Goal: Transaction & Acquisition: Book appointment/travel/reservation

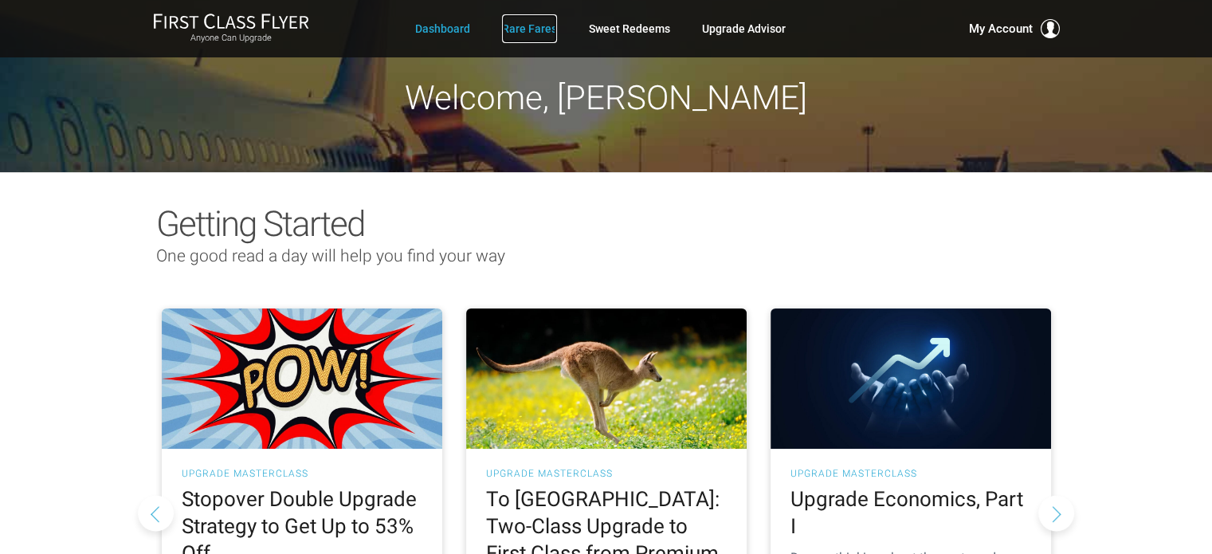
click at [524, 31] on link "Rare Fares" at bounding box center [529, 28] width 55 height 29
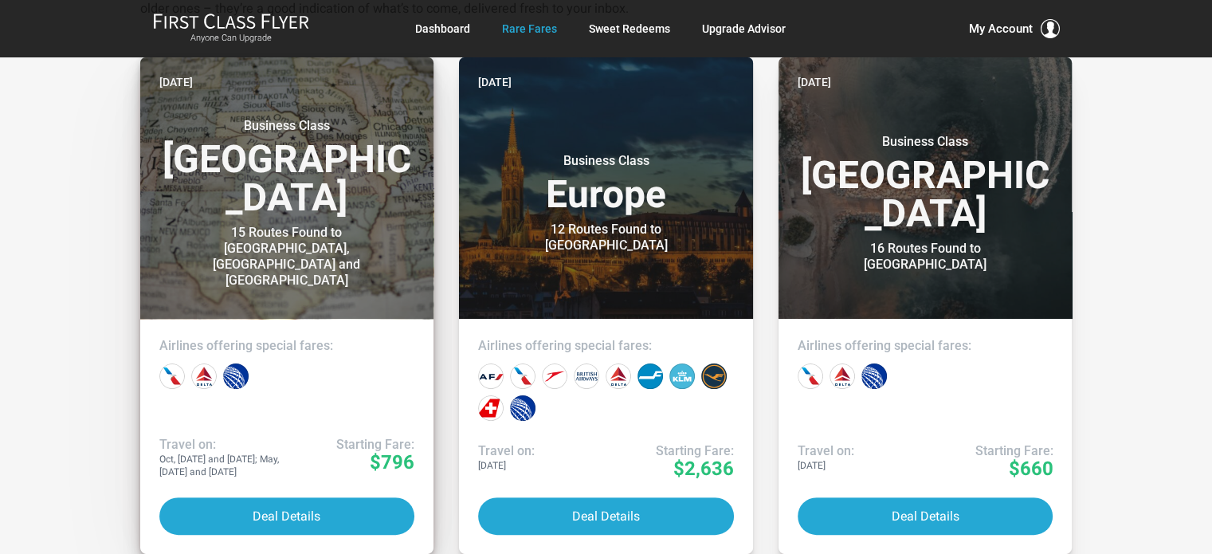
scroll to position [398, 0]
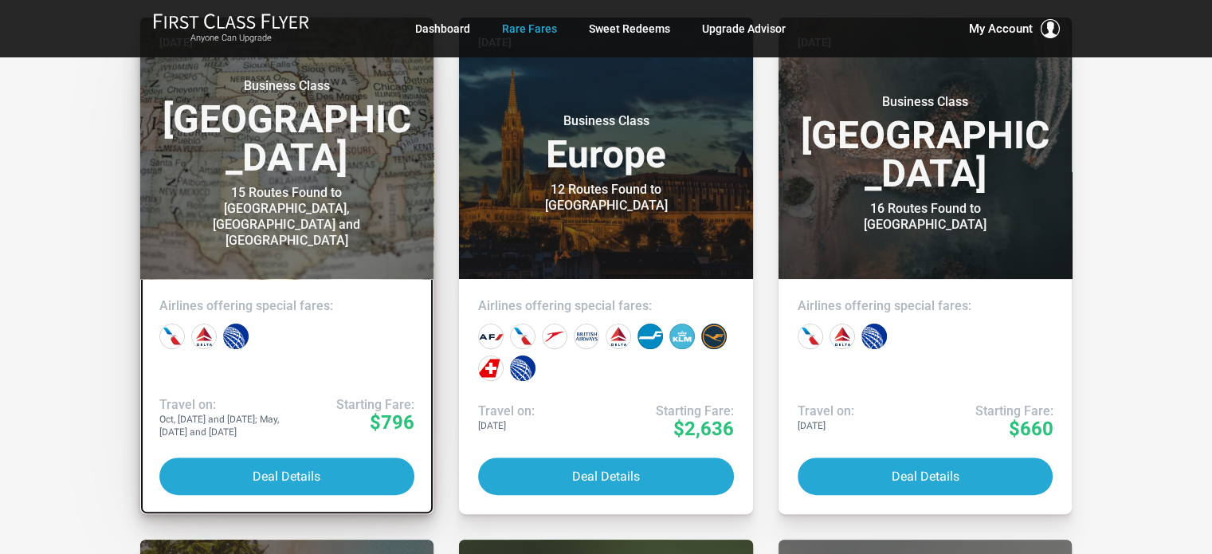
click at [300, 308] on h4 "Airlines offering special fares:" at bounding box center [287, 306] width 256 height 16
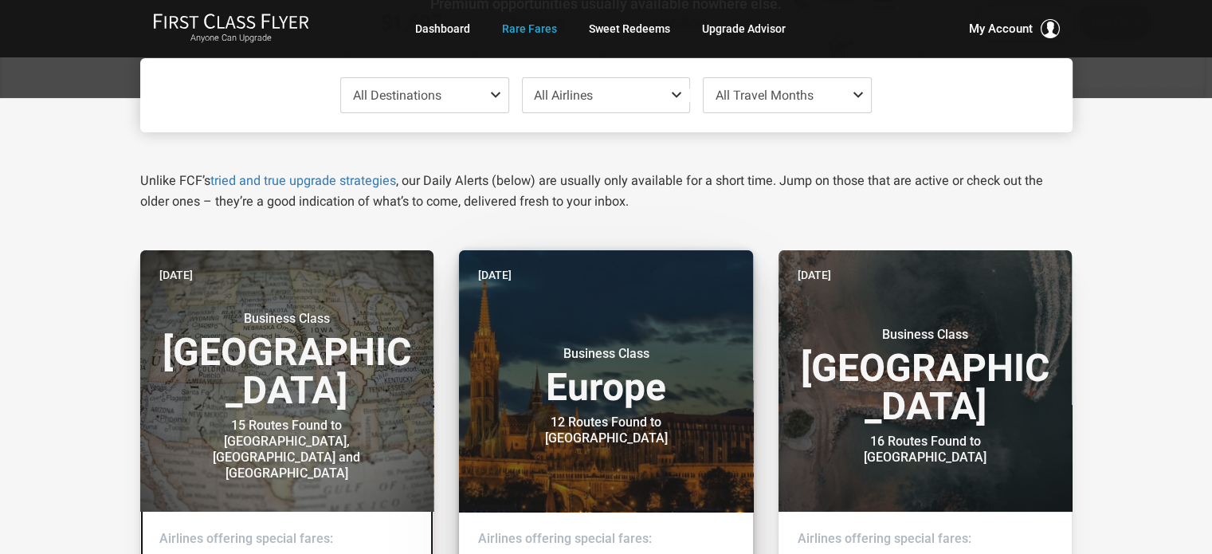
scroll to position [159, 0]
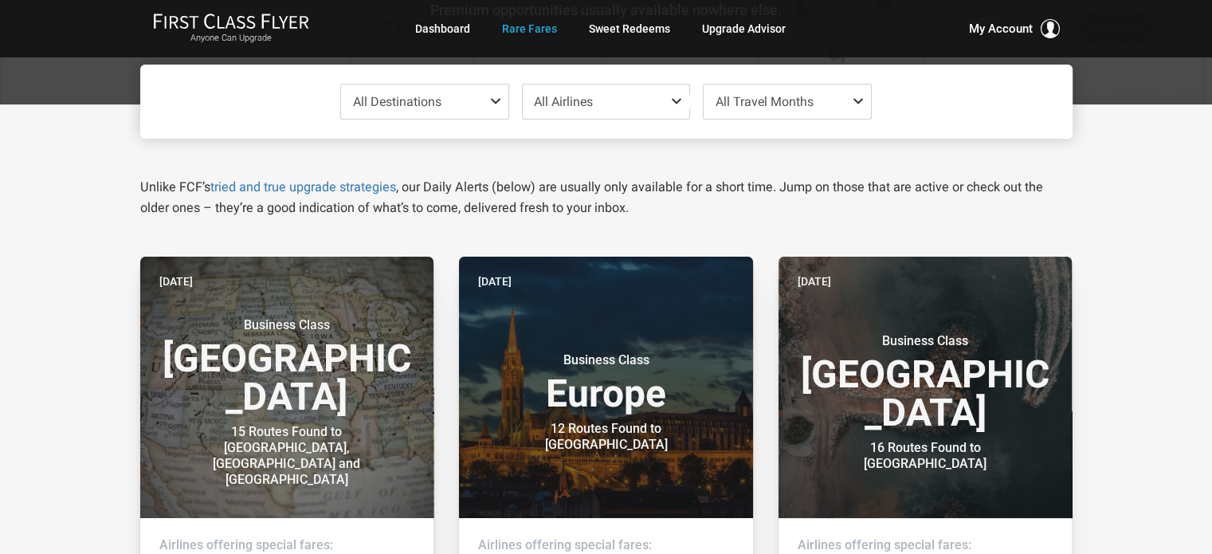
click at [494, 104] on span at bounding box center [498, 101] width 19 height 13
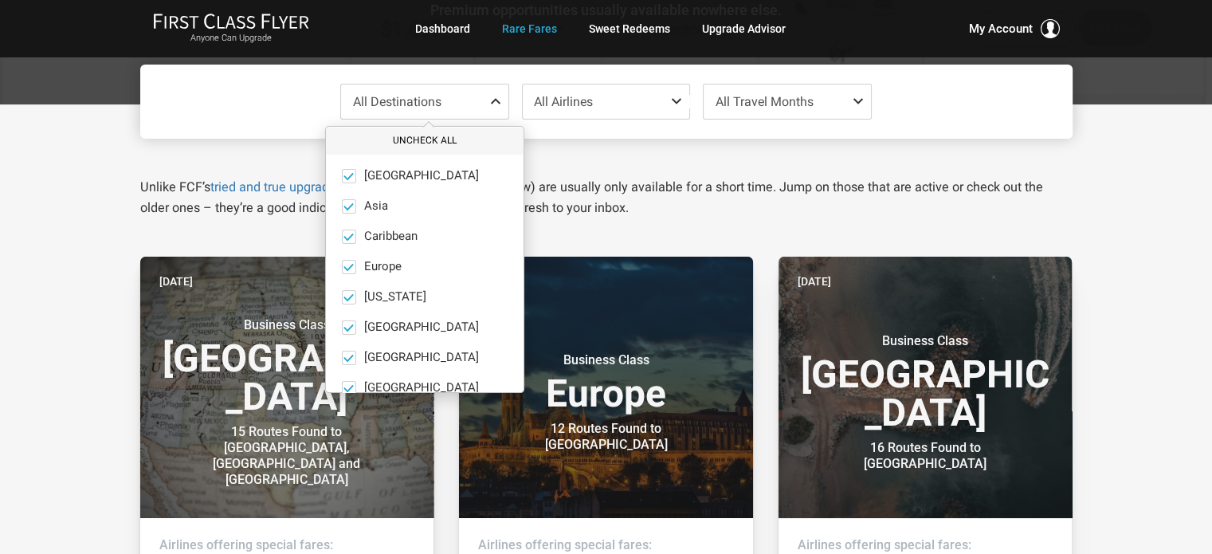
click at [415, 143] on button "Uncheck All" at bounding box center [425, 140] width 198 height 26
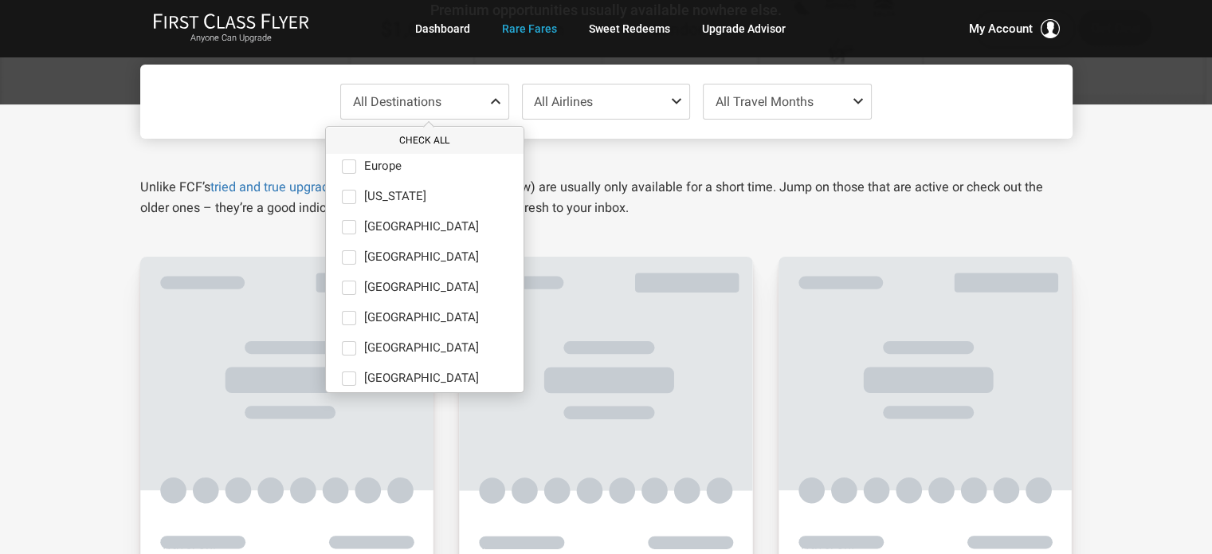
scroll to position [110, 0]
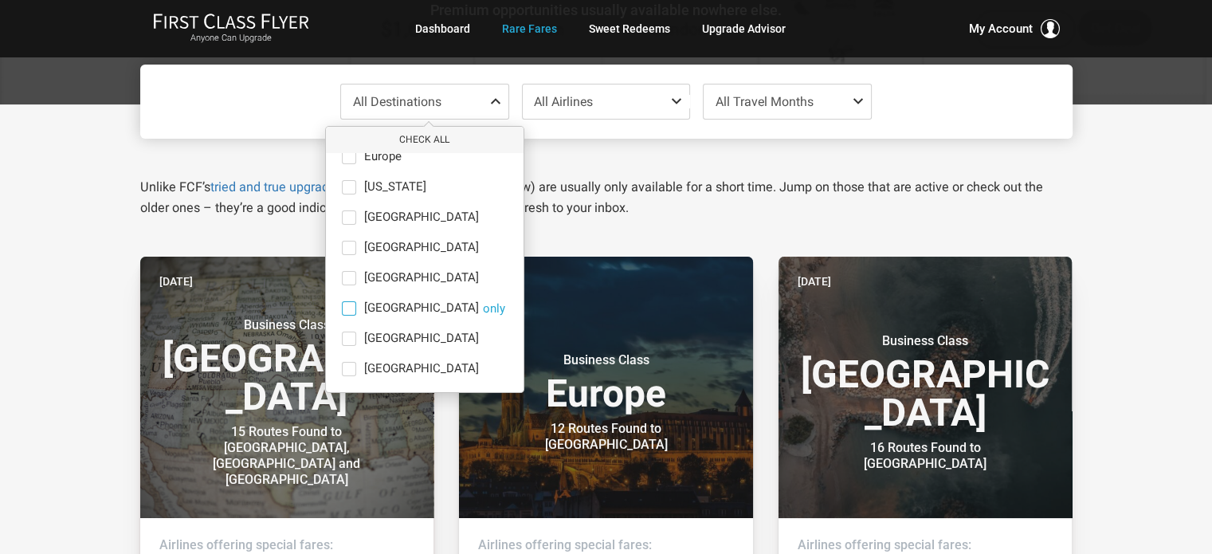
click at [348, 307] on span at bounding box center [349, 308] width 14 height 14
click at [0, 0] on input "North America only" at bounding box center [0, 0] width 0 height 0
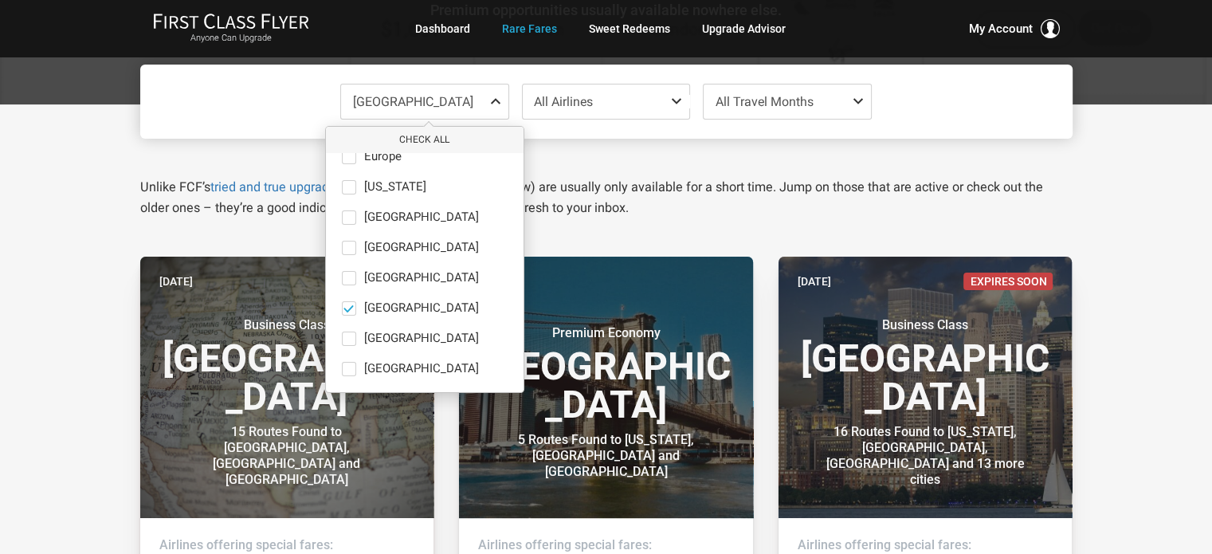
click at [829, 92] on span "All Travel Months" at bounding box center [787, 101] width 167 height 34
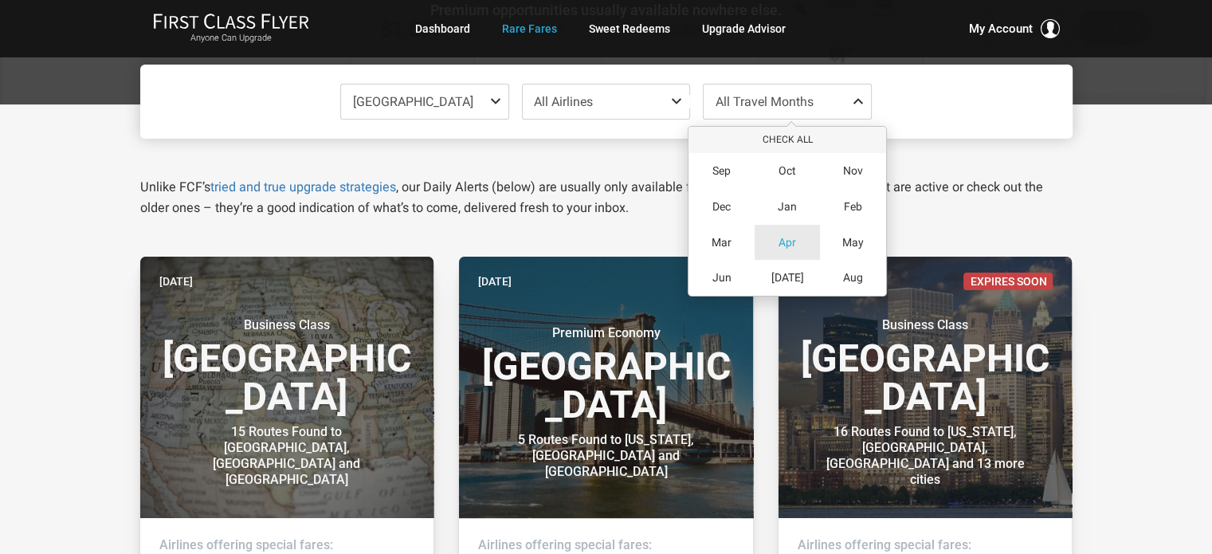
click at [784, 244] on span "Apr" at bounding box center [787, 243] width 18 height 14
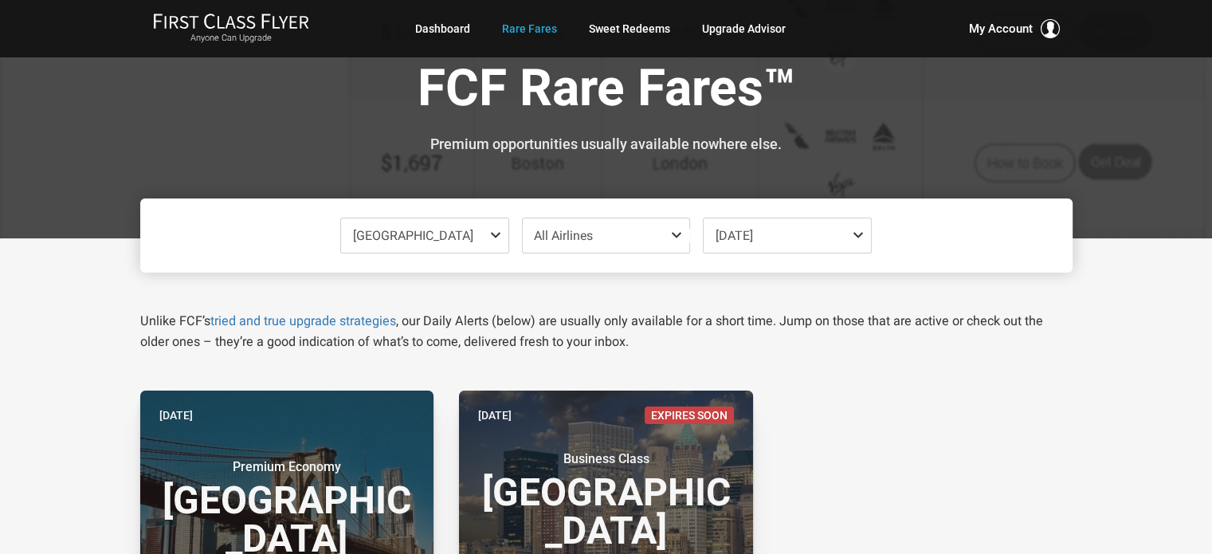
scroll to position [0, 0]
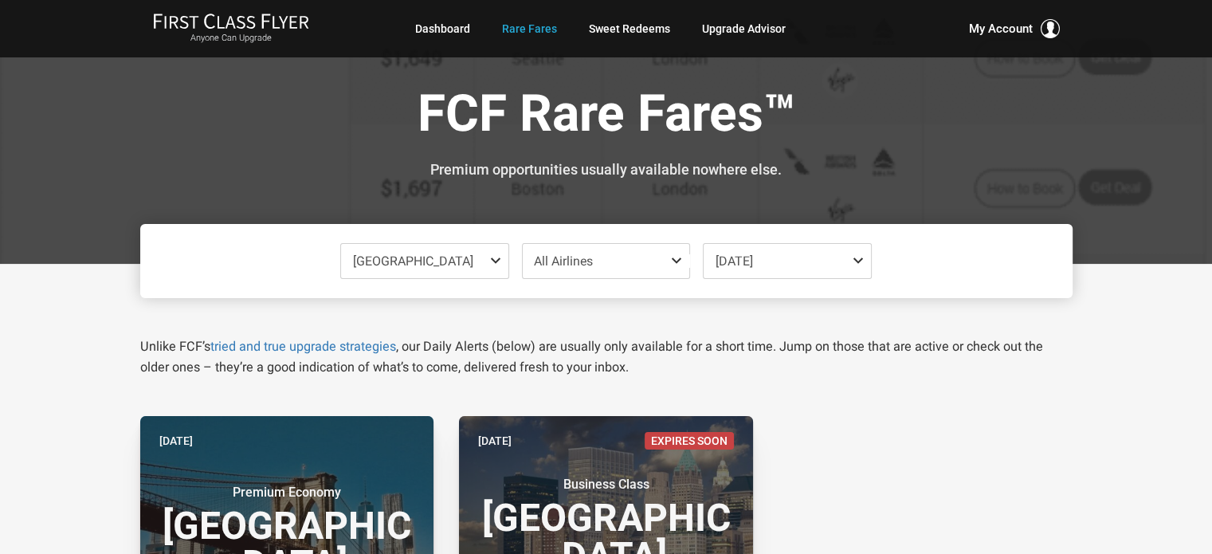
click at [488, 269] on span "North America" at bounding box center [424, 261] width 167 height 34
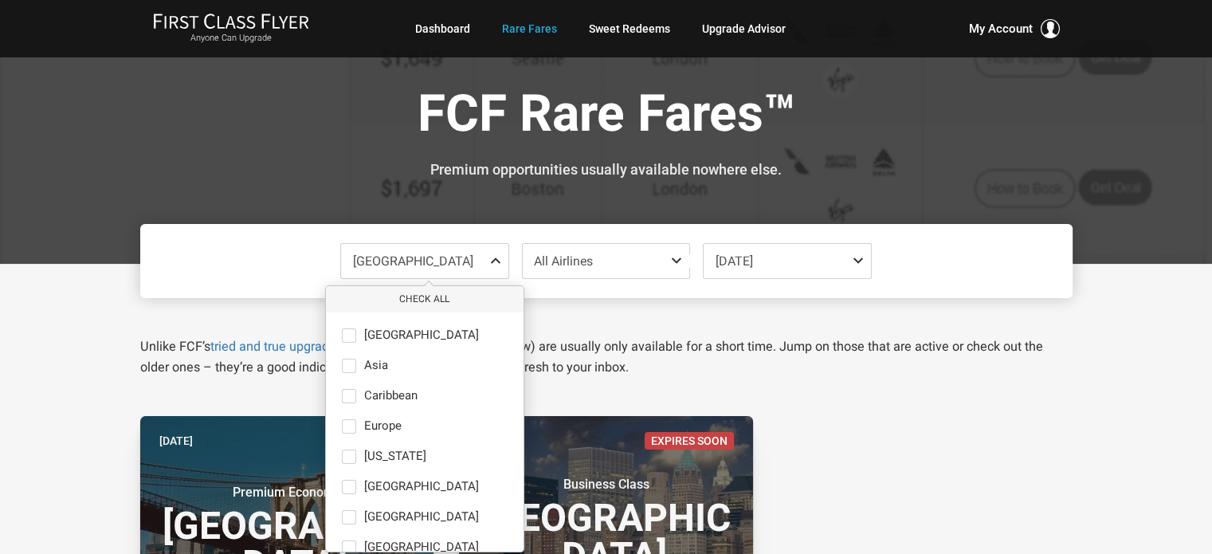
click at [107, 174] on div at bounding box center [606, 132] width 1212 height 264
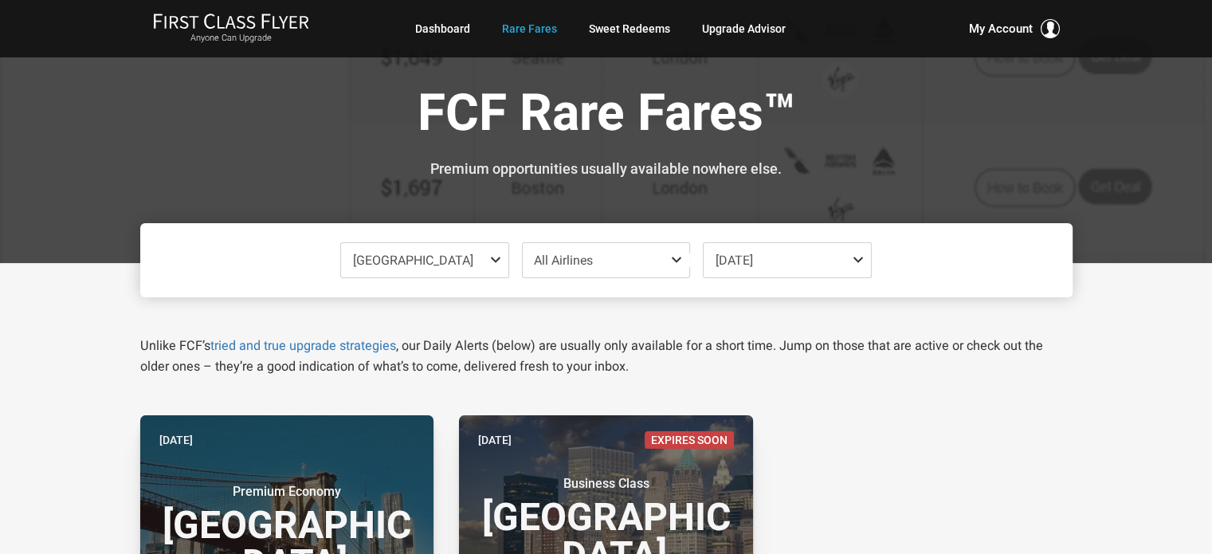
scroll to position [159, 0]
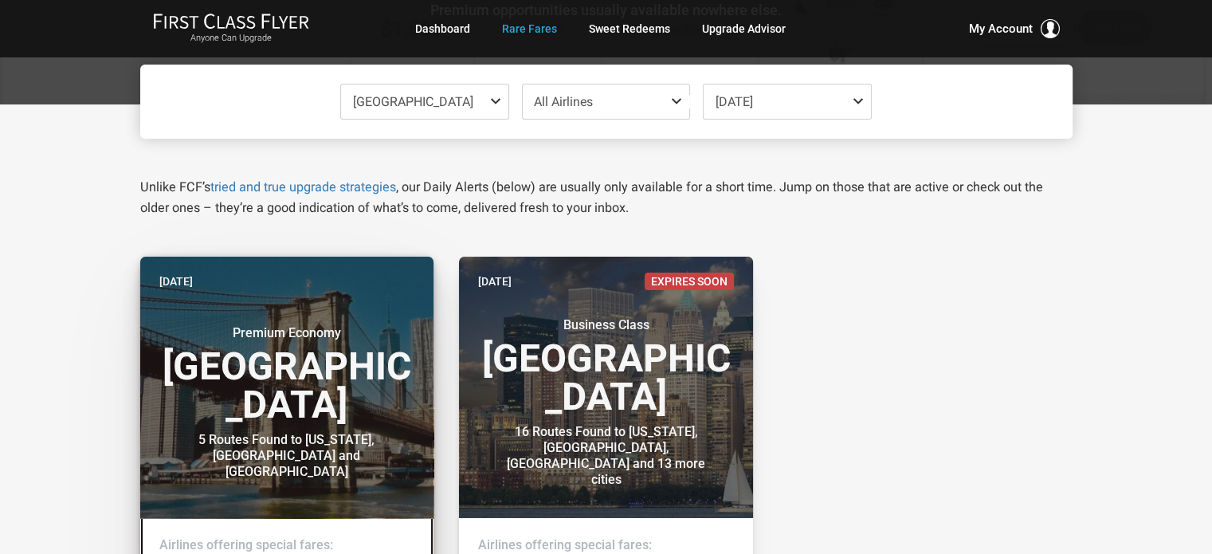
click at [314, 313] on header "3 weeks ago Premium Economy North America 5 Routes Found to New York, Miami and…" at bounding box center [287, 387] width 294 height 261
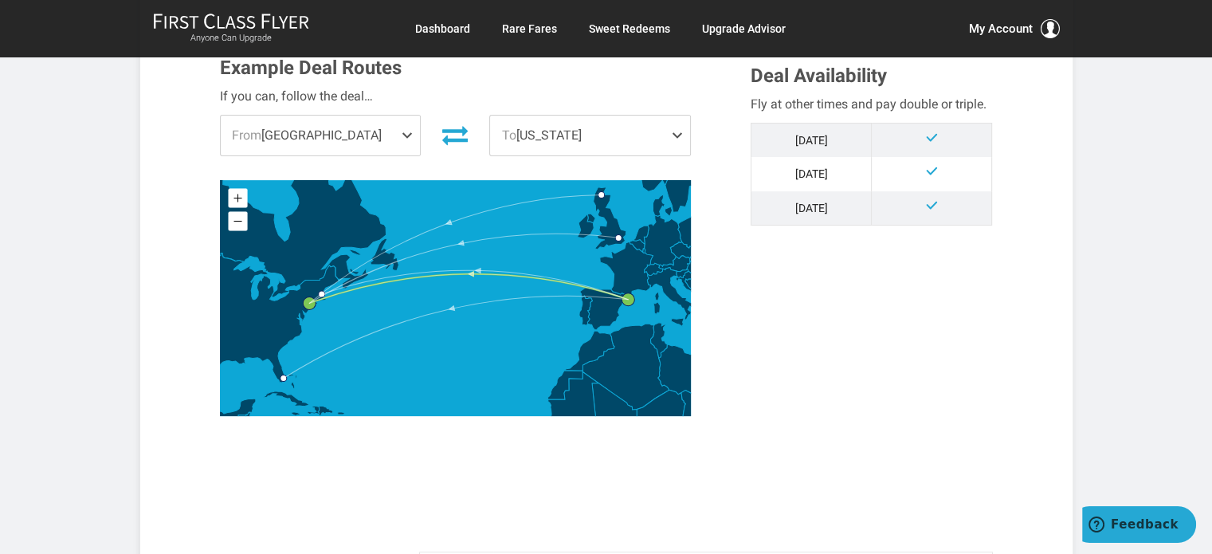
scroll to position [594, 0]
